Goal: Task Accomplishment & Management: Complete application form

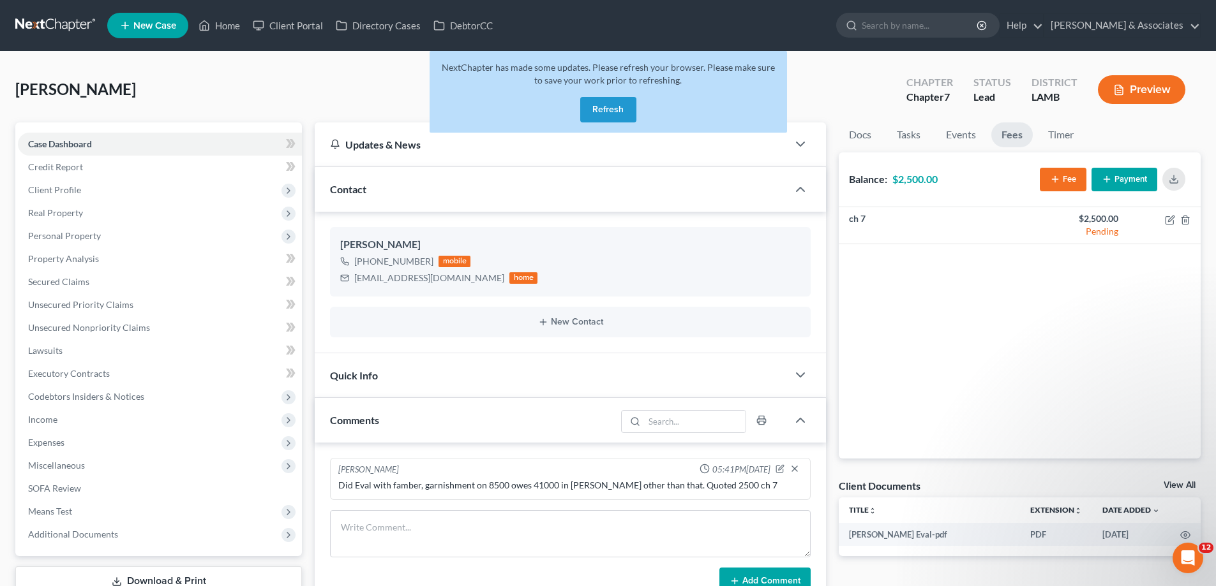
click at [618, 97] on button "Refresh" at bounding box center [608, 110] width 56 height 26
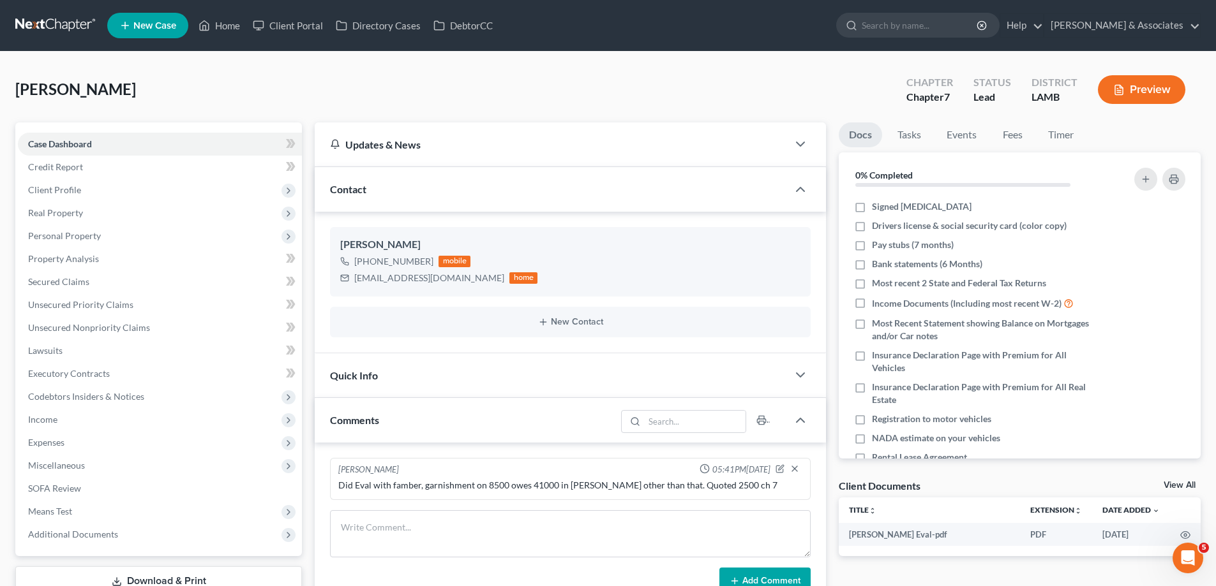
click at [145, 27] on span "New Case" at bounding box center [154, 26] width 43 height 10
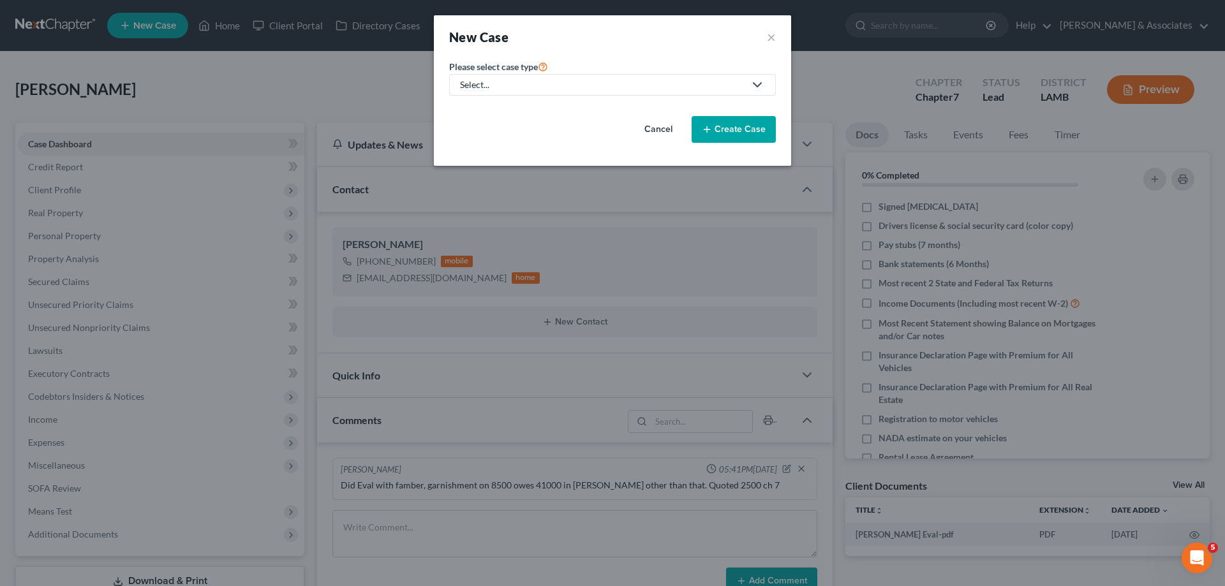
click at [571, 60] on div "Please select case type * Select... Bankruptcy Business Formation and Planning …" at bounding box center [612, 77] width 327 height 37
click at [550, 85] on div "Select..." at bounding box center [602, 84] width 285 height 13
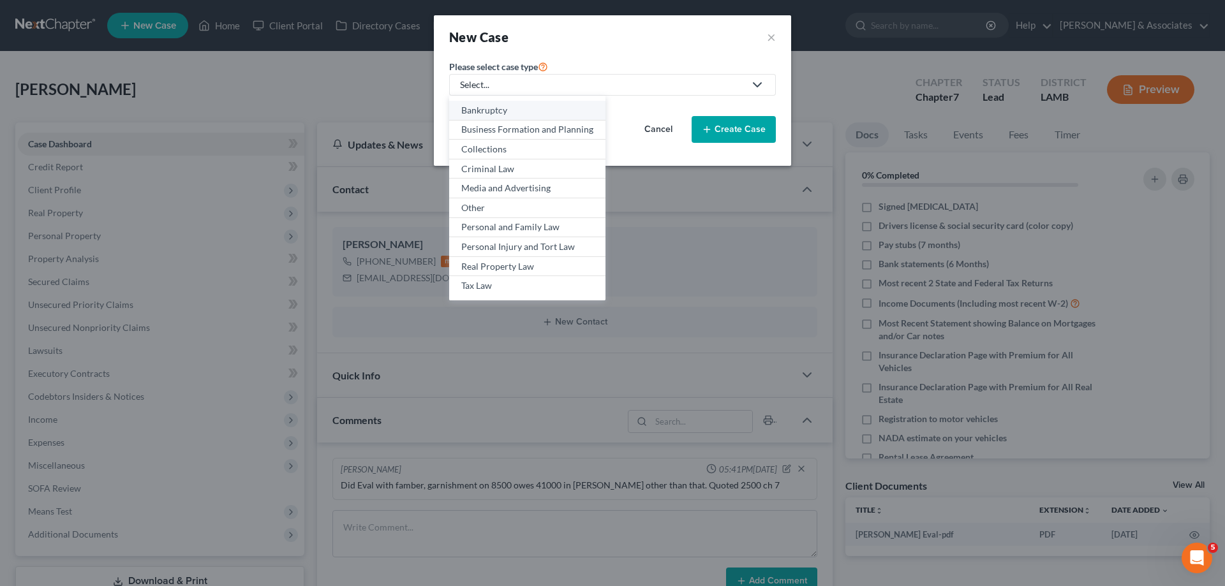
click at [519, 108] on div "Bankruptcy" at bounding box center [527, 110] width 132 height 13
select select "35"
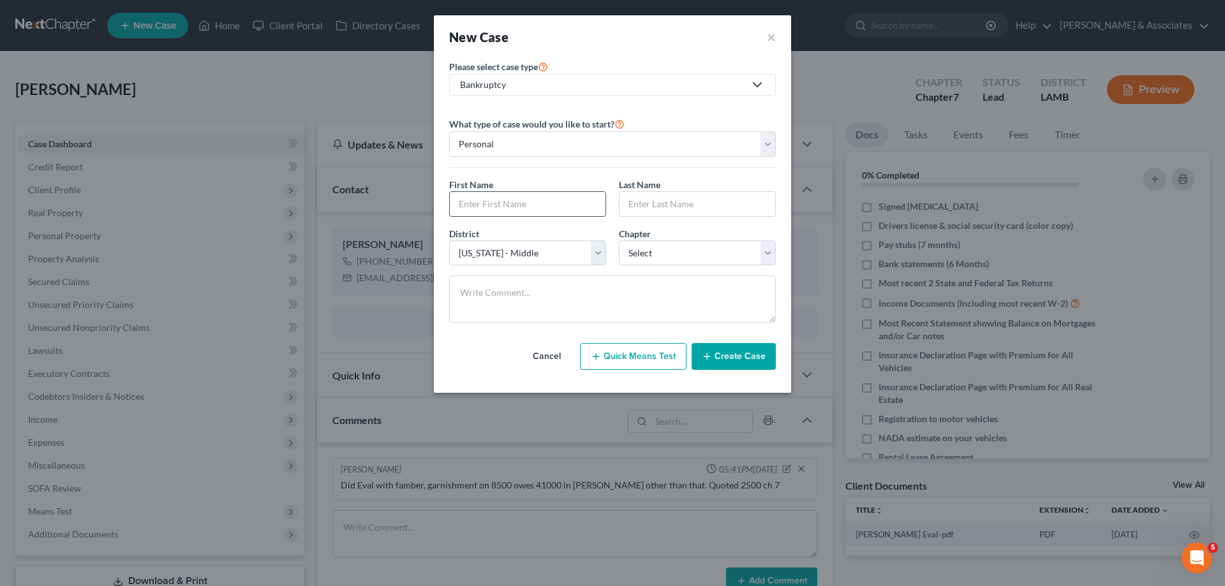
click at [536, 212] on input "text" at bounding box center [528, 204] width 156 height 24
type input "Joseph"
type input "Phillips"
select select "34"
select select "3"
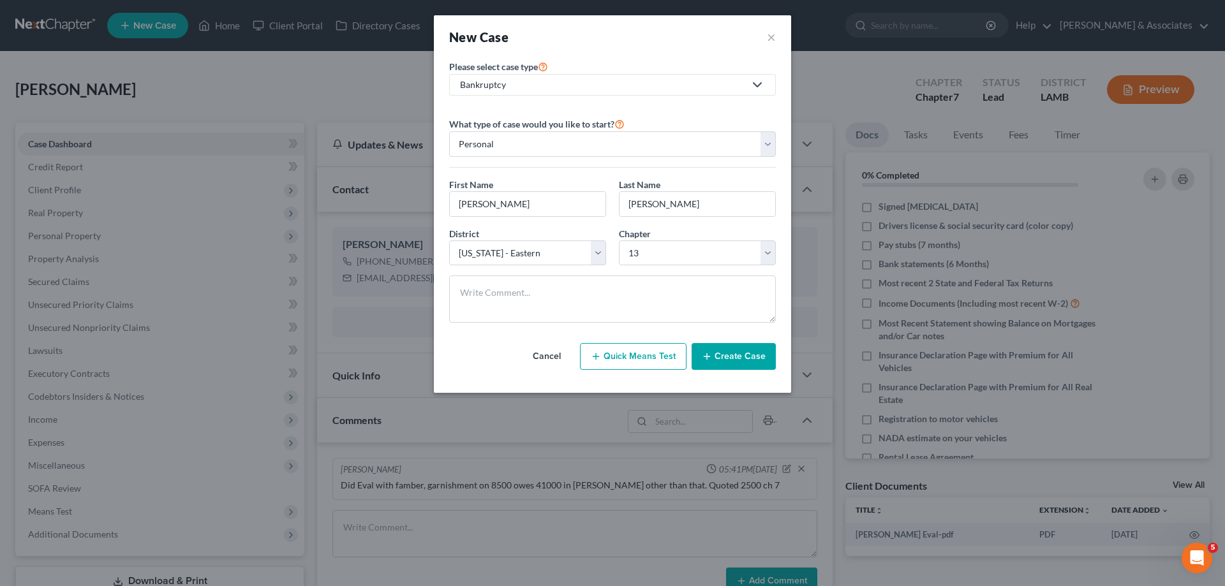
click at [740, 363] on button "Create Case" at bounding box center [734, 356] width 84 height 27
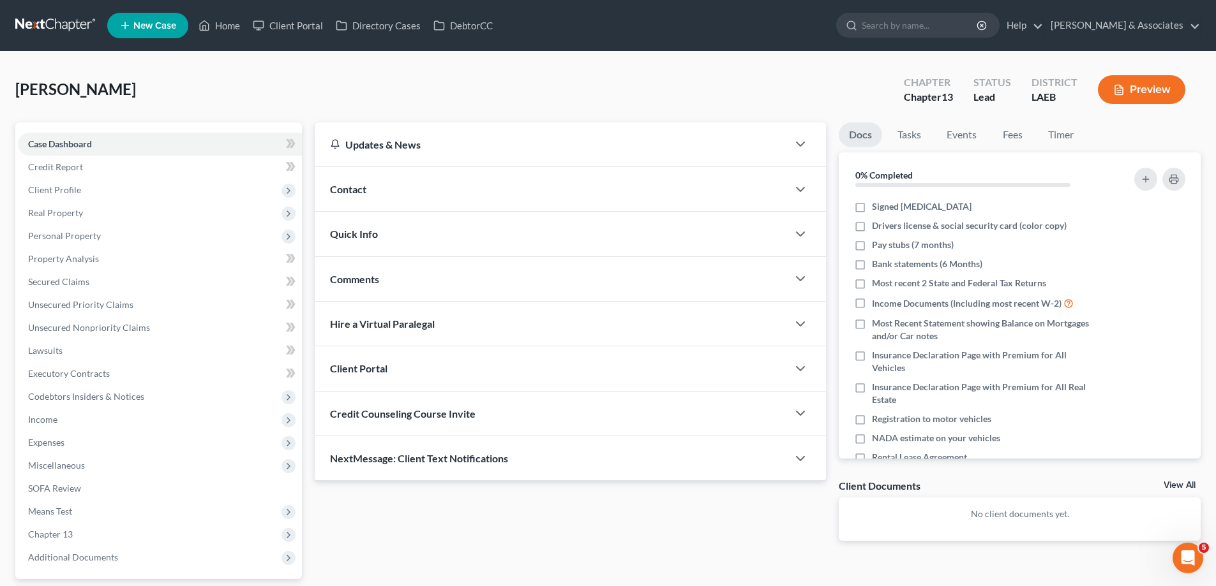
click at [560, 190] on div "Contact" at bounding box center [551, 189] width 473 height 44
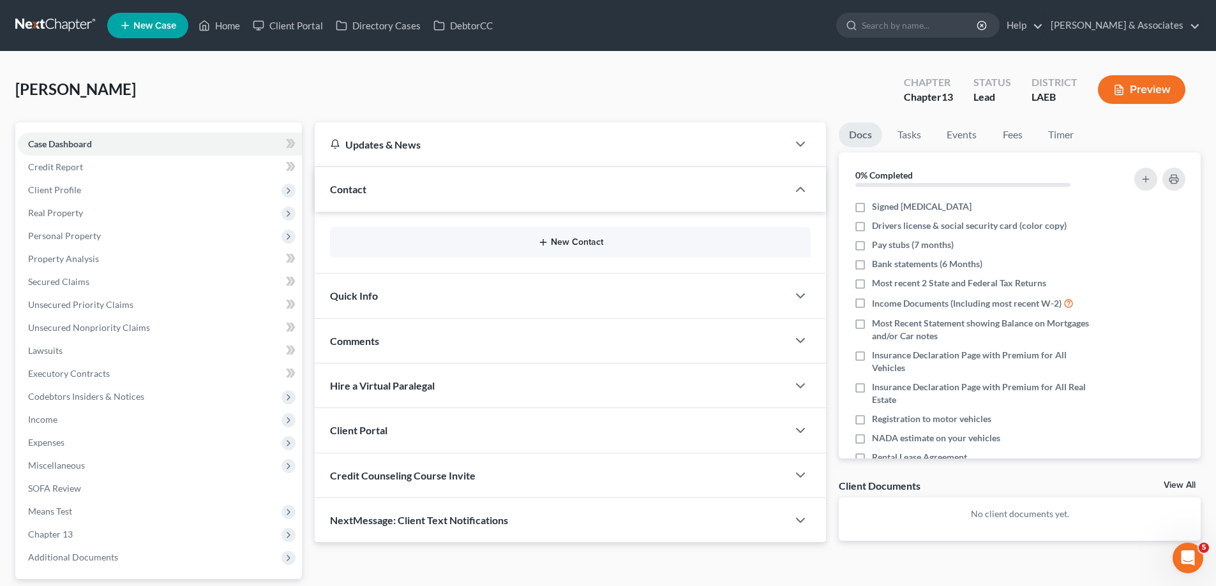
click at [505, 248] on button "New Contact" at bounding box center [570, 242] width 460 height 10
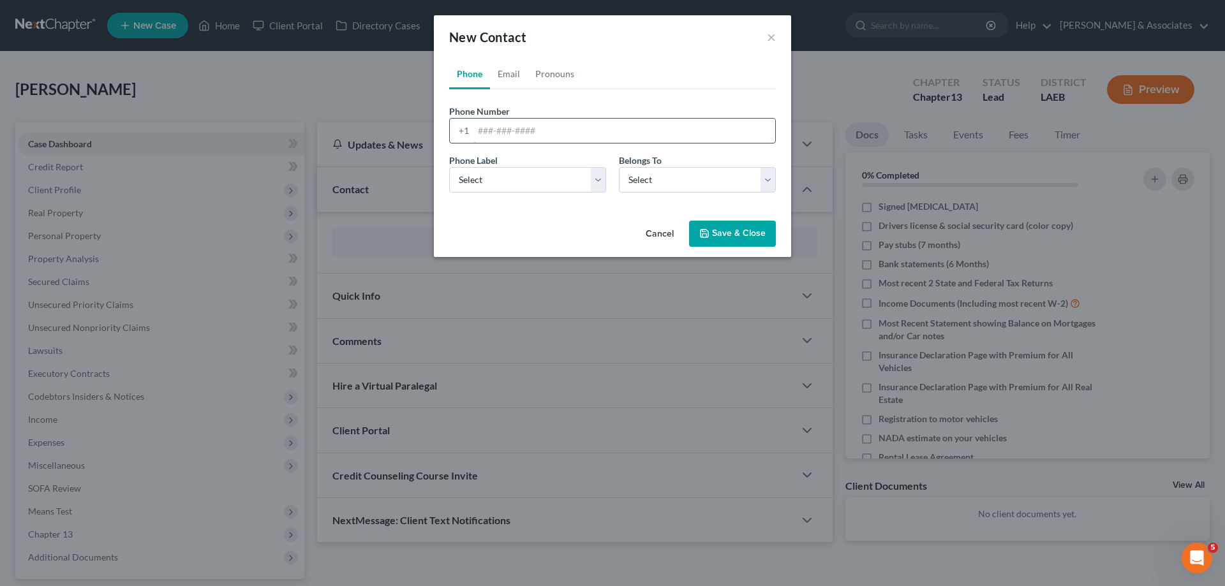
click at [531, 133] on input "tel" at bounding box center [624, 131] width 302 height 24
paste input "504-419-9800"
type input "504-419-9800"
click at [500, 190] on select "Select Mobile Home Work Other" at bounding box center [527, 180] width 157 height 26
select select "0"
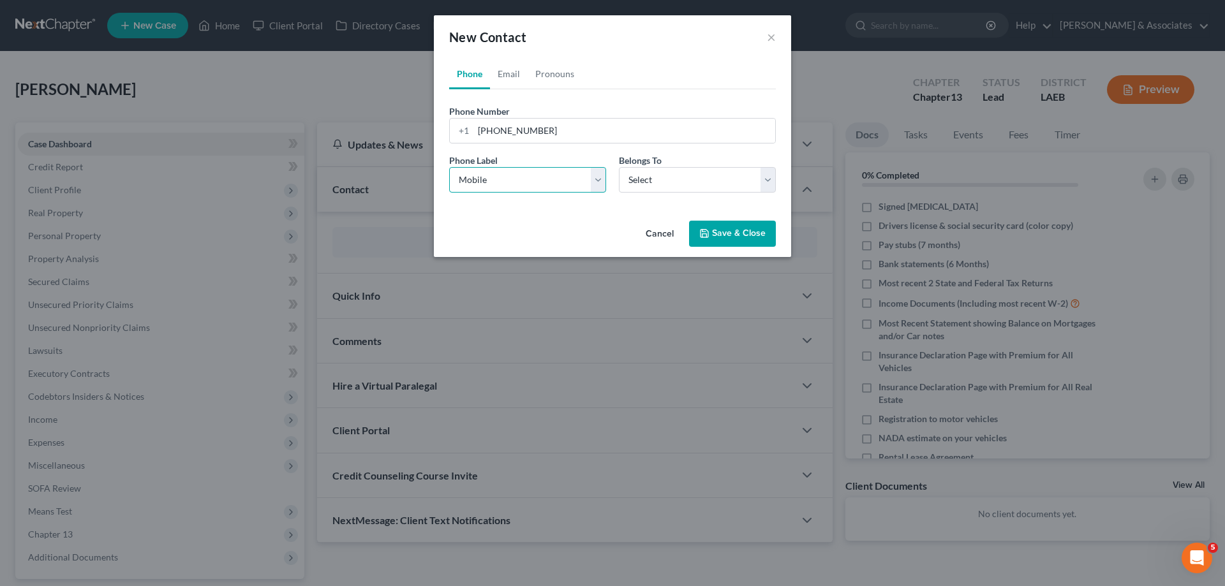
click at [449, 167] on select "Select Mobile Home Work Other" at bounding box center [527, 180] width 157 height 26
click at [658, 185] on select "Select Client Other" at bounding box center [697, 180] width 157 height 26
select select "0"
click at [619, 167] on select "Select Client Other" at bounding box center [697, 180] width 157 height 26
select select "0"
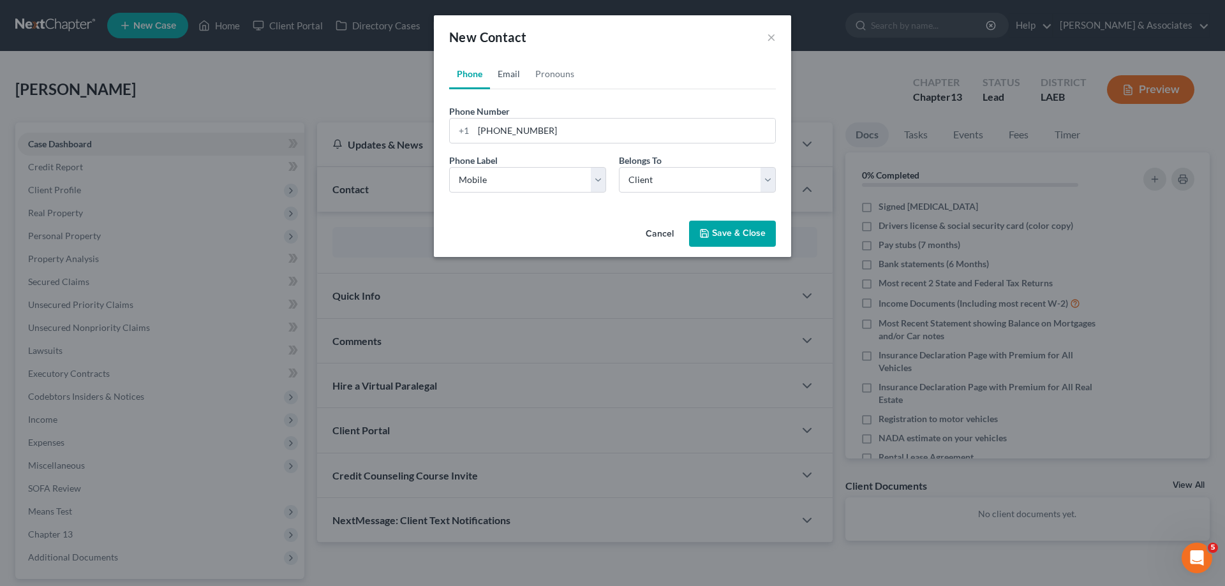
click at [514, 82] on link "Email" at bounding box center [509, 74] width 38 height 31
click at [563, 134] on input "email" at bounding box center [624, 131] width 302 height 24
paste input "joeyphillips99@gmail.com"
type input "joeyphillips99@gmail.com"
click at [569, 175] on select "Select Home Work Other" at bounding box center [527, 180] width 157 height 26
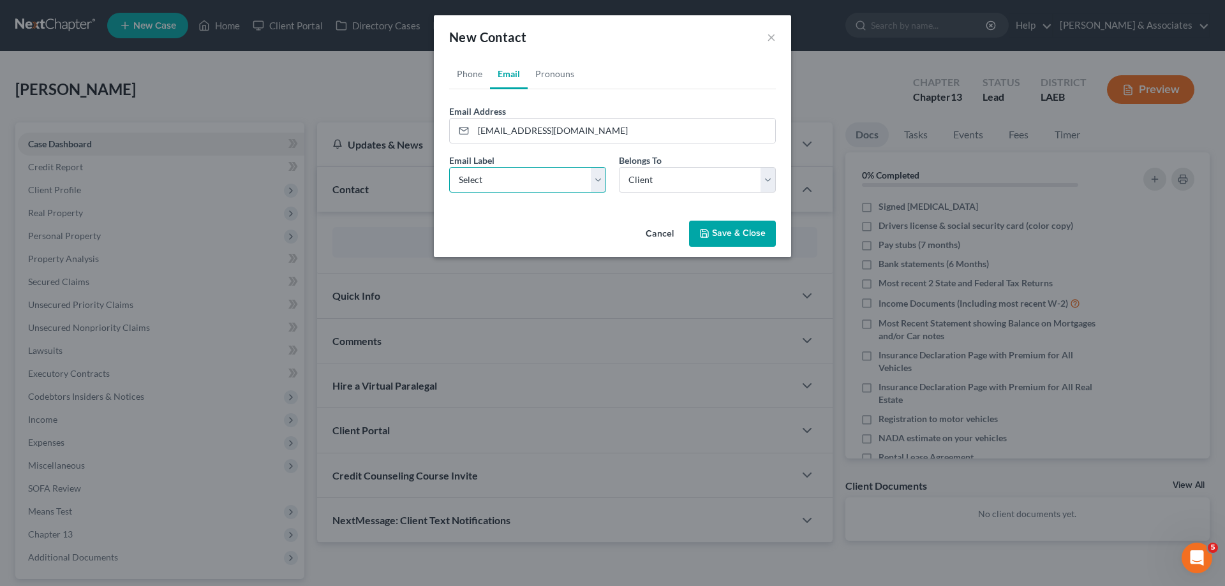
select select "0"
click at [449, 167] on select "Select Home Work Other" at bounding box center [527, 180] width 157 height 26
click at [697, 178] on select "Select Client Other" at bounding box center [697, 180] width 157 height 26
click at [619, 167] on select "Select Client Other" at bounding box center [697, 180] width 157 height 26
click at [741, 234] on button "Save & Close" at bounding box center [732, 234] width 87 height 27
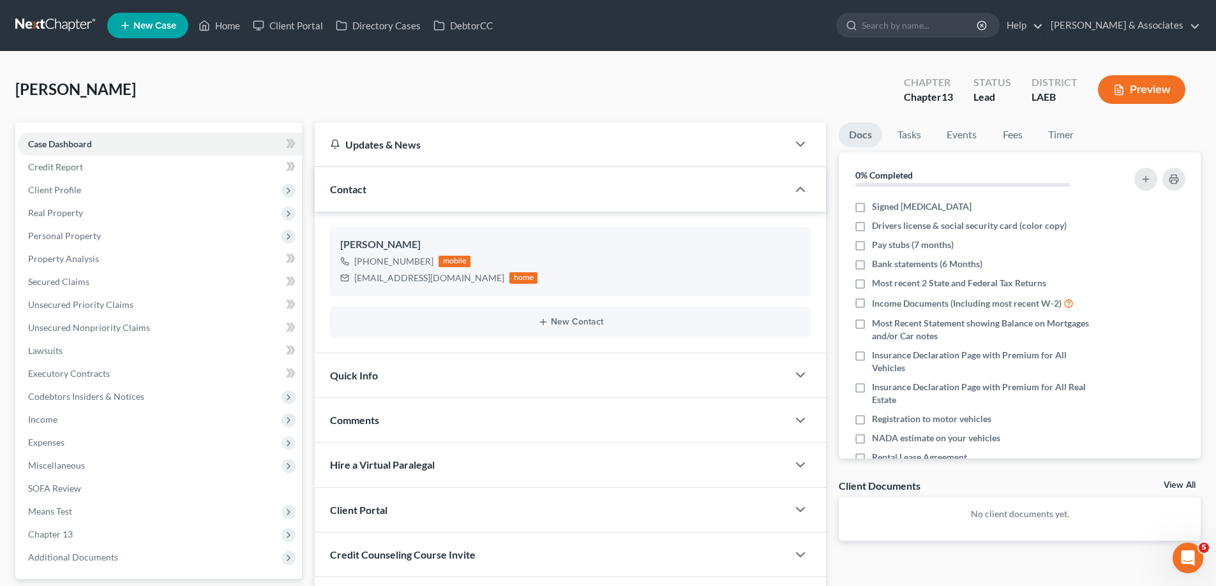
click at [1174, 481] on link "View All" at bounding box center [1179, 485] width 32 height 9
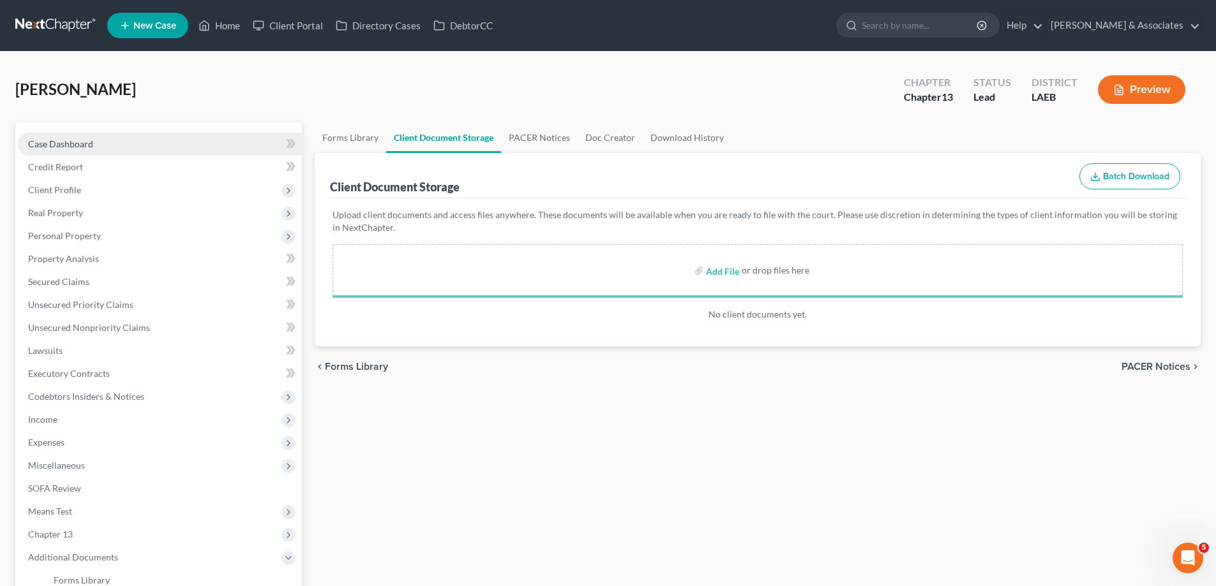
click at [66, 136] on link "Case Dashboard" at bounding box center [160, 144] width 284 height 23
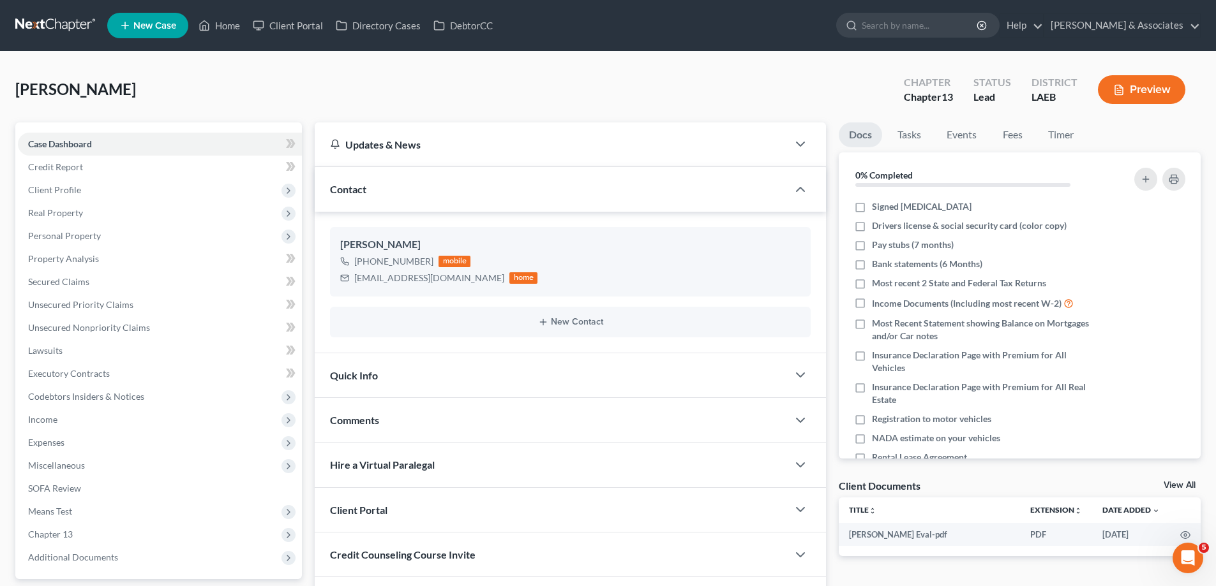
click at [396, 413] on div "Comments" at bounding box center [551, 420] width 473 height 44
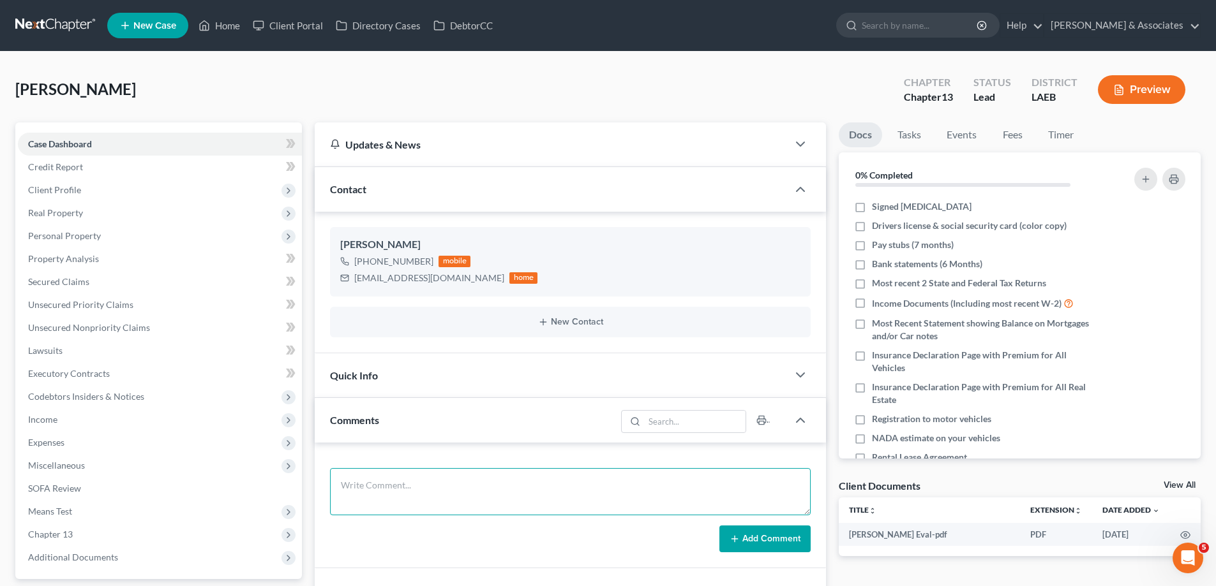
click at [380, 481] on textarea at bounding box center [570, 491] width 480 height 47
paste textarea "Did eval with joseph, Currently seperated from wife, lives in in laws property/…"
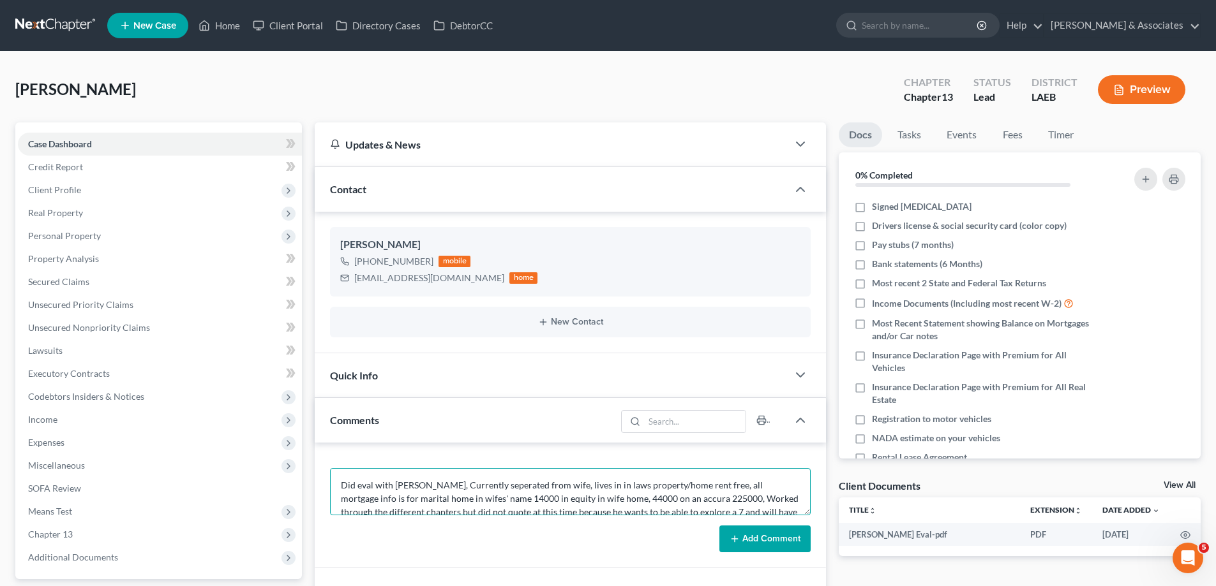
scroll to position [17, 0]
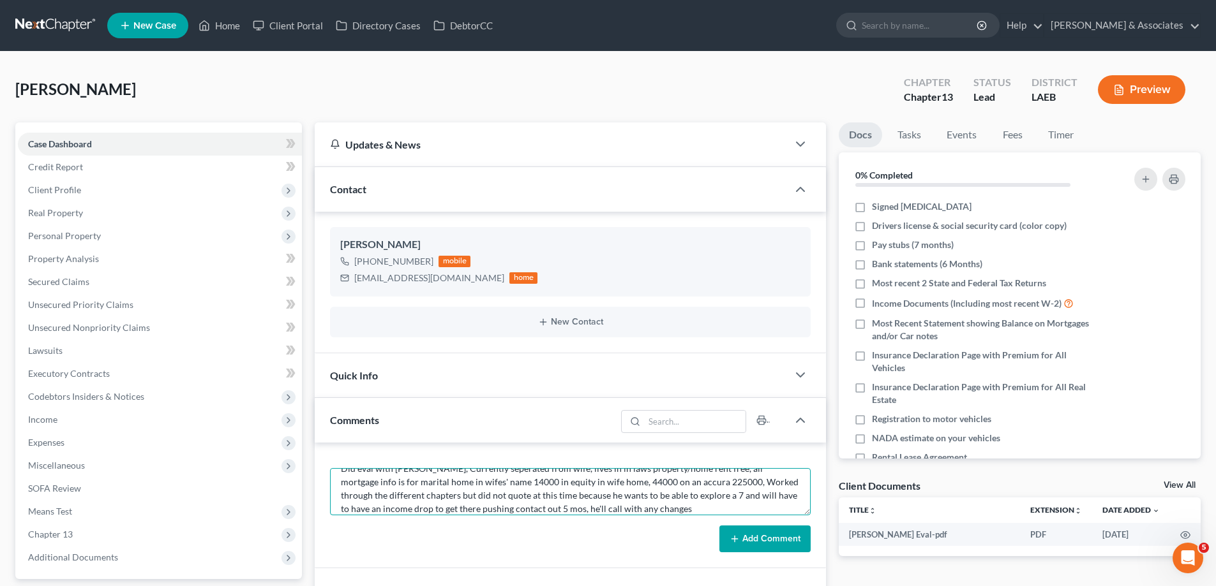
type textarea "Did eval with joseph, Currently seperated from wife, lives in in laws property/…"
click at [748, 537] on button "Add Comment" at bounding box center [764, 539] width 91 height 27
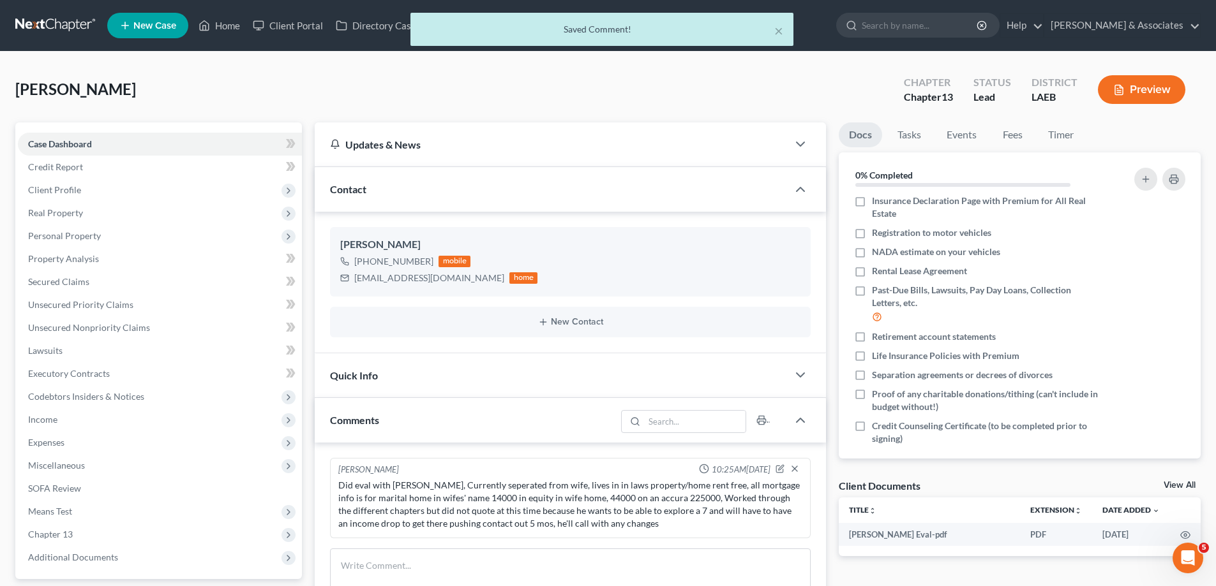
scroll to position [197, 0]
